Goal: Information Seeking & Learning: Learn about a topic

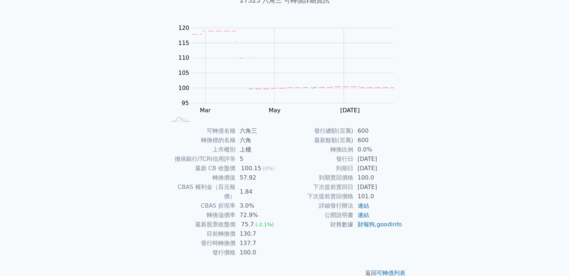
scroll to position [57, 0]
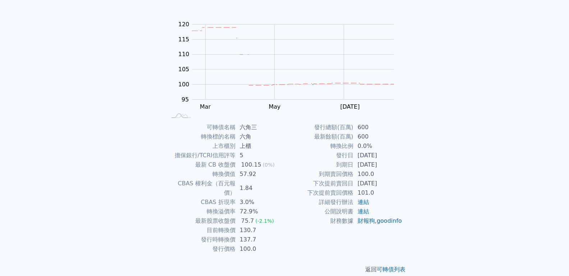
drag, startPoint x: 366, startPoint y: 163, endPoint x: 397, endPoint y: 163, distance: 30.9
click at [397, 163] on td "[DATE]" at bounding box center [377, 164] width 49 height 9
click at [129, 177] on div "可轉債列表 財務數據 可轉債列表 財務數據 登入／註冊 登入／註冊 可轉債列表 › 27323 六角三 27323 六角三 可轉債詳細資訊 Zoom Out …" at bounding box center [284, 114] width 569 height 342
drag, startPoint x: 235, startPoint y: 239, endPoint x: 262, endPoint y: 238, distance: 27.0
click at [262, 244] on td "100.0" at bounding box center [259, 248] width 49 height 9
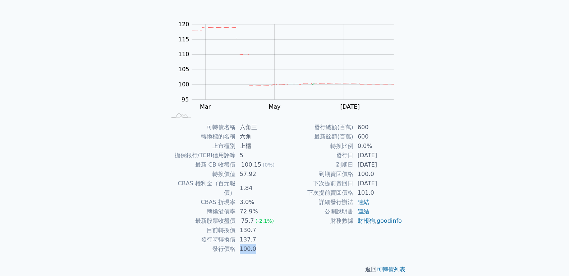
click at [267, 244] on td "100.0" at bounding box center [259, 248] width 49 height 9
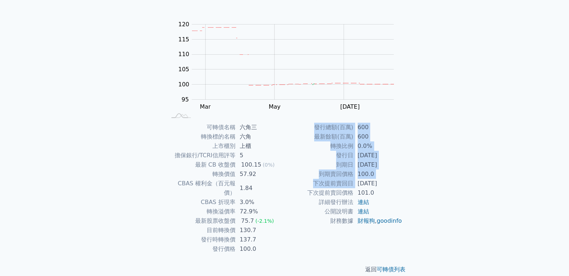
drag, startPoint x: 358, startPoint y: 183, endPoint x: 405, endPoint y: 183, distance: 46.7
click at [405, 183] on div "可轉債名稱 六角三 轉換標的名稱 六角 上市櫃別 上櫃 擔保銀行/TCRI信用評等 5 最新 CB 收盤價 100.15 (0%) 轉換價值 57.92 CB…" at bounding box center [284, 188] width 253 height 131
click at [425, 180] on div "可轉債列表 財務數據 可轉債列表 財務數據 登入／註冊 登入／註冊 可轉債列表 › 27323 六角三 27323 六角三 可轉債詳細資訊 Zoom Out …" at bounding box center [284, 114] width 569 height 342
